Goal: Check status: Check status

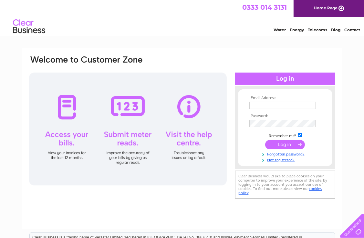
type input "johnston11@talktalk.net"
click at [275, 146] on input "submit" at bounding box center [285, 144] width 40 height 9
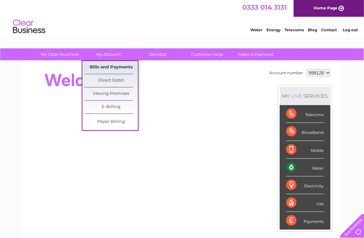
click at [115, 66] on link "Bills and Payments" at bounding box center [111, 67] width 53 height 13
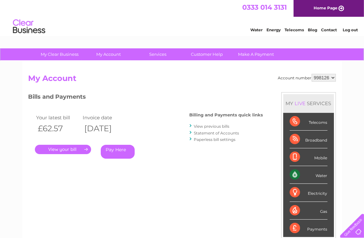
click at [66, 149] on link "." at bounding box center [63, 149] width 56 height 9
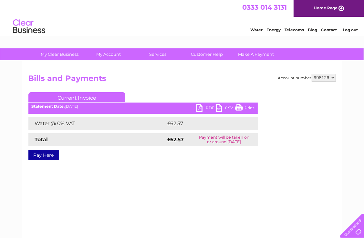
click at [200, 108] on link "PDF" at bounding box center [205, 108] width 19 height 9
